Goal: Task Accomplishment & Management: Manage account settings

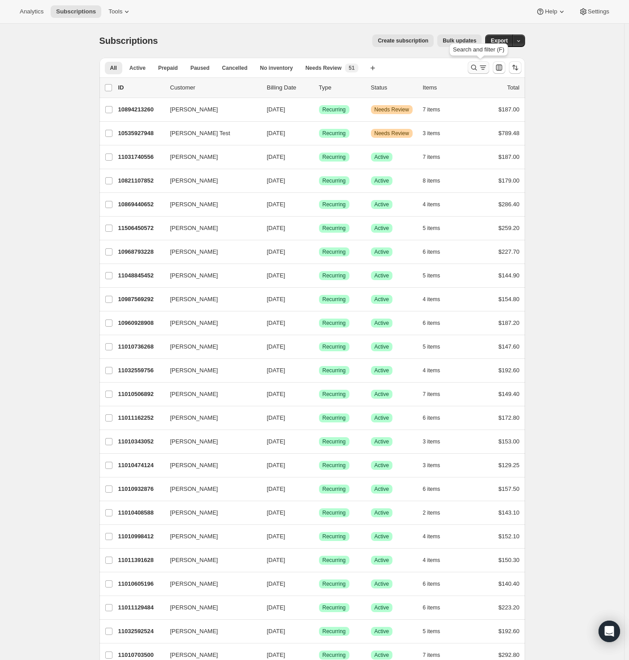
click at [480, 69] on icon "Search and filter results" at bounding box center [482, 67] width 9 height 9
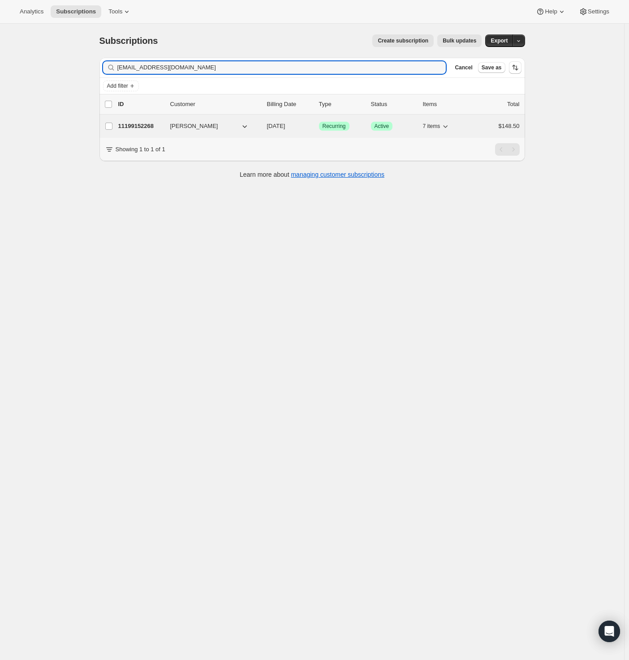
type input "[EMAIL_ADDRESS][DOMAIN_NAME]"
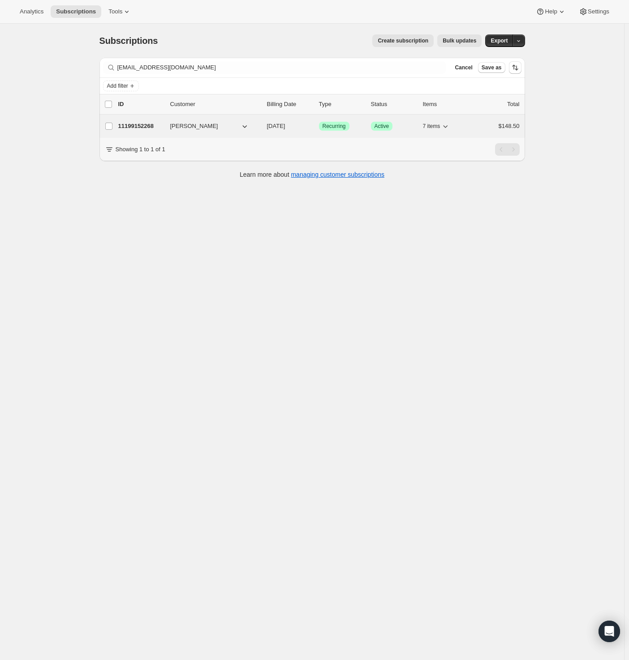
click at [142, 129] on p "11199152268" at bounding box center [140, 126] width 45 height 9
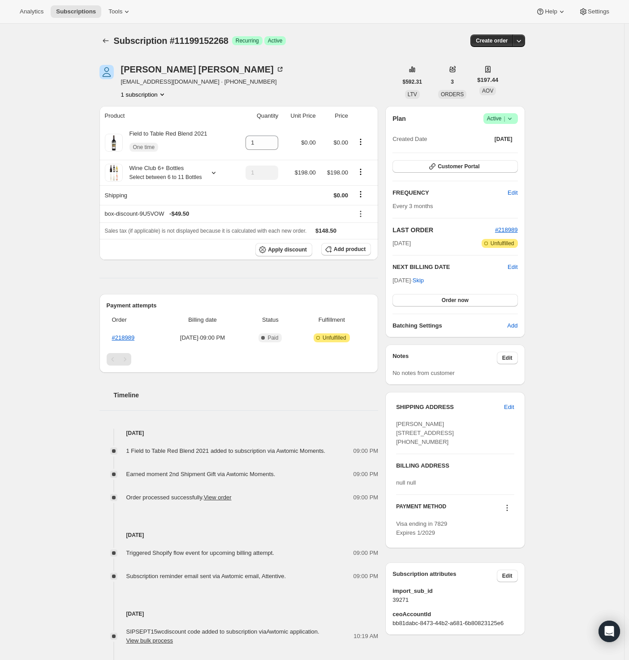
click at [511, 119] on icon at bounding box center [509, 119] width 4 height 2
click at [504, 149] on span "Cancel subscription" at bounding box center [499, 151] width 51 height 7
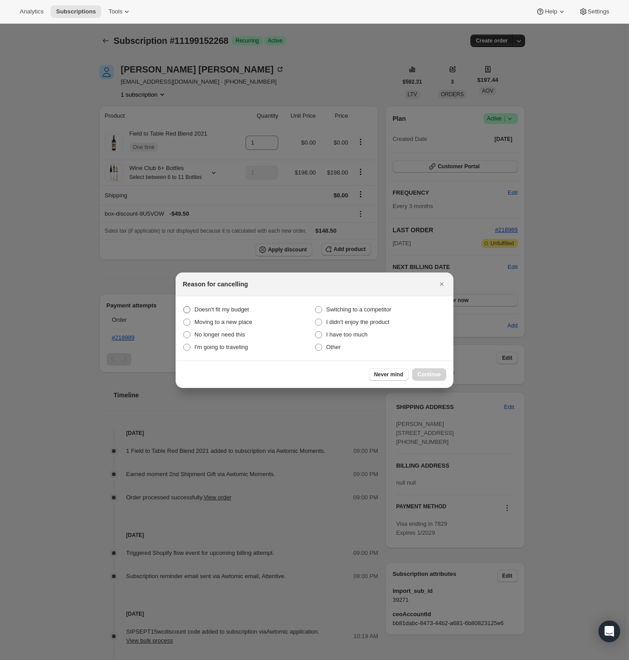
click at [221, 304] on label "Doesn't fit my budget" at bounding box center [249, 310] width 132 height 13
click at [184, 306] on budget "Doesn't fit my budget" at bounding box center [183, 306] width 0 height 0
radio budget "true"
drag, startPoint x: 424, startPoint y: 373, endPoint x: 401, endPoint y: 376, distance: 23.6
click at [424, 373] on span "Continue" at bounding box center [428, 374] width 23 height 7
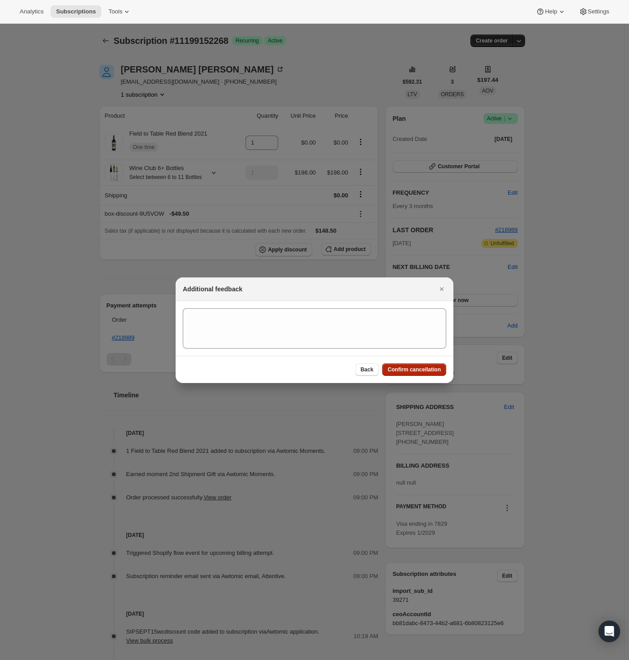
click at [419, 372] on span "Confirm cancellation" at bounding box center [413, 369] width 53 height 7
